Goal: Task Accomplishment & Management: Manage account settings

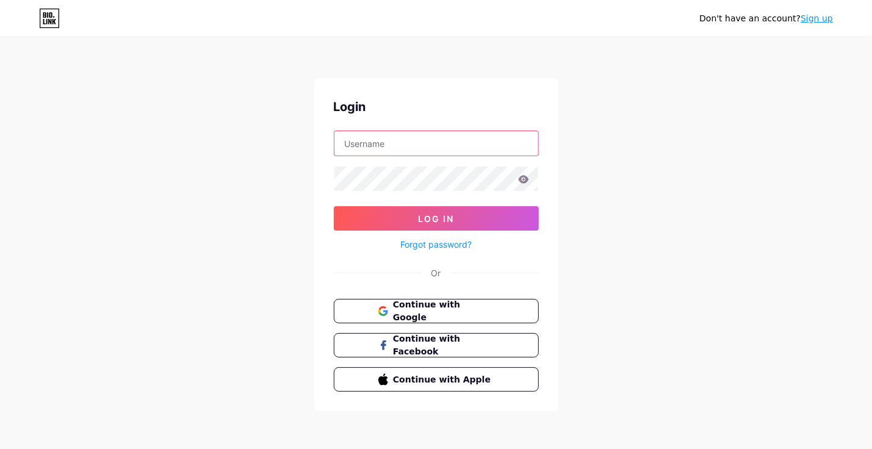
click at [393, 140] on input "text" at bounding box center [436, 143] width 204 height 24
type input "[EMAIL_ADDRESS][DOMAIN_NAME]"
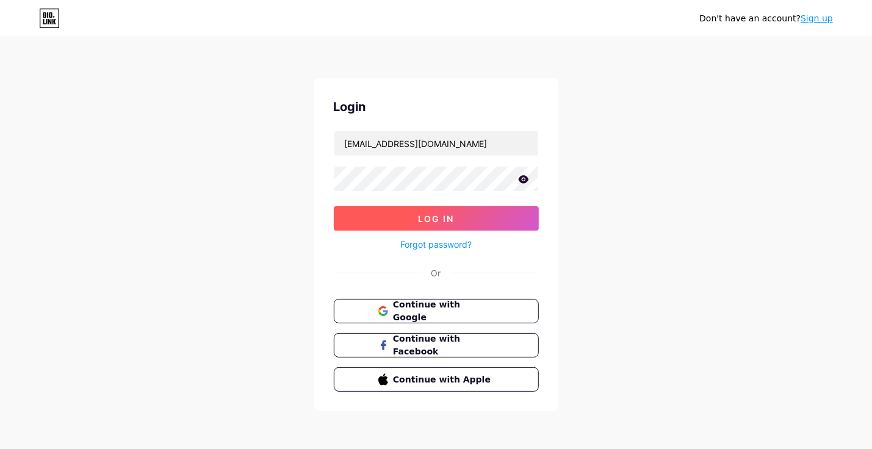
click at [410, 211] on button "Log In" at bounding box center [436, 218] width 205 height 24
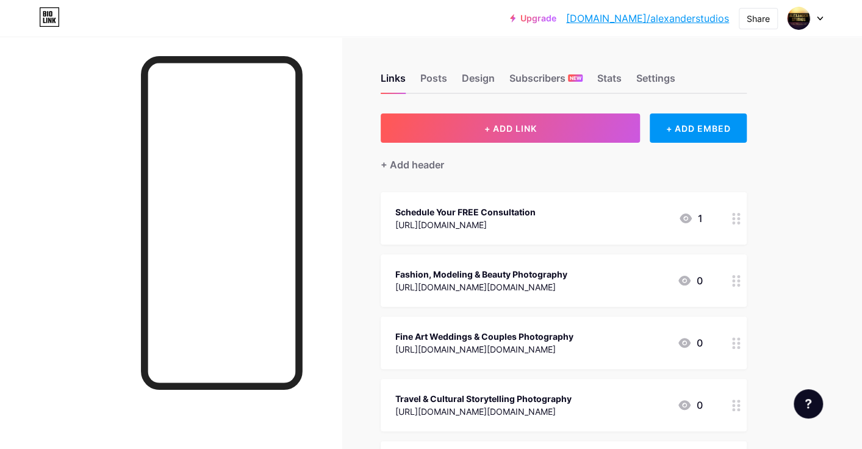
click at [692, 217] on icon at bounding box center [686, 219] width 12 height 10
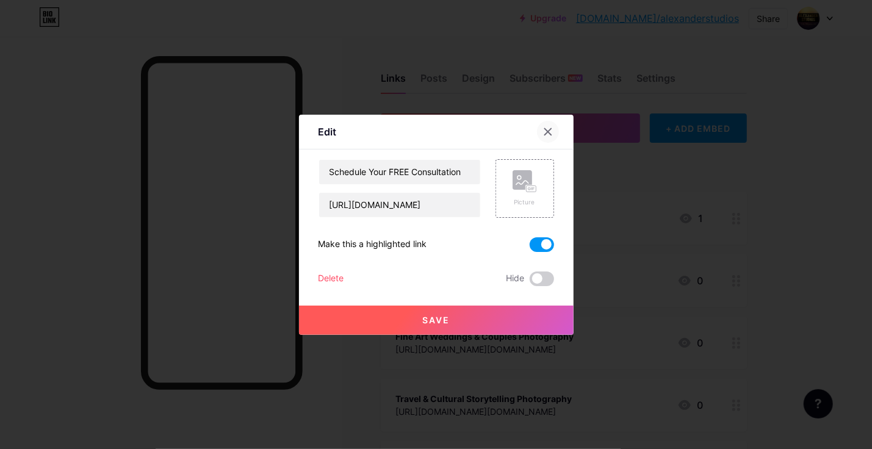
click at [544, 132] on icon at bounding box center [547, 131] width 7 height 7
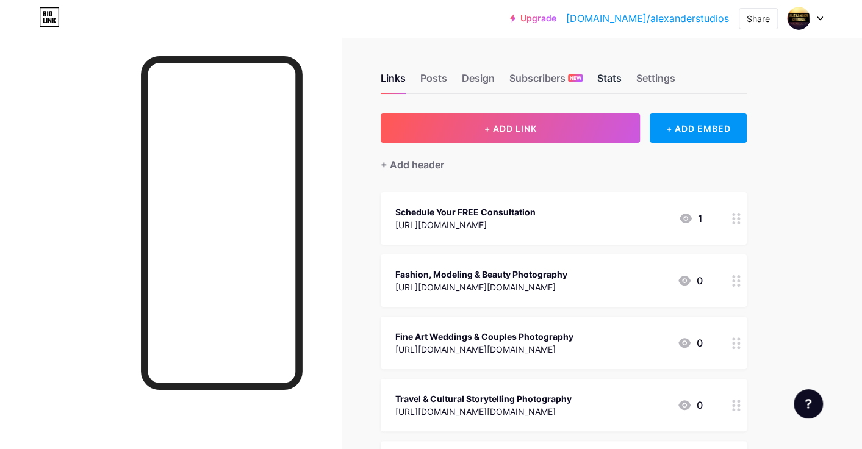
click at [616, 72] on div "Stats" at bounding box center [609, 82] width 24 height 22
